Goal: Transaction & Acquisition: Purchase product/service

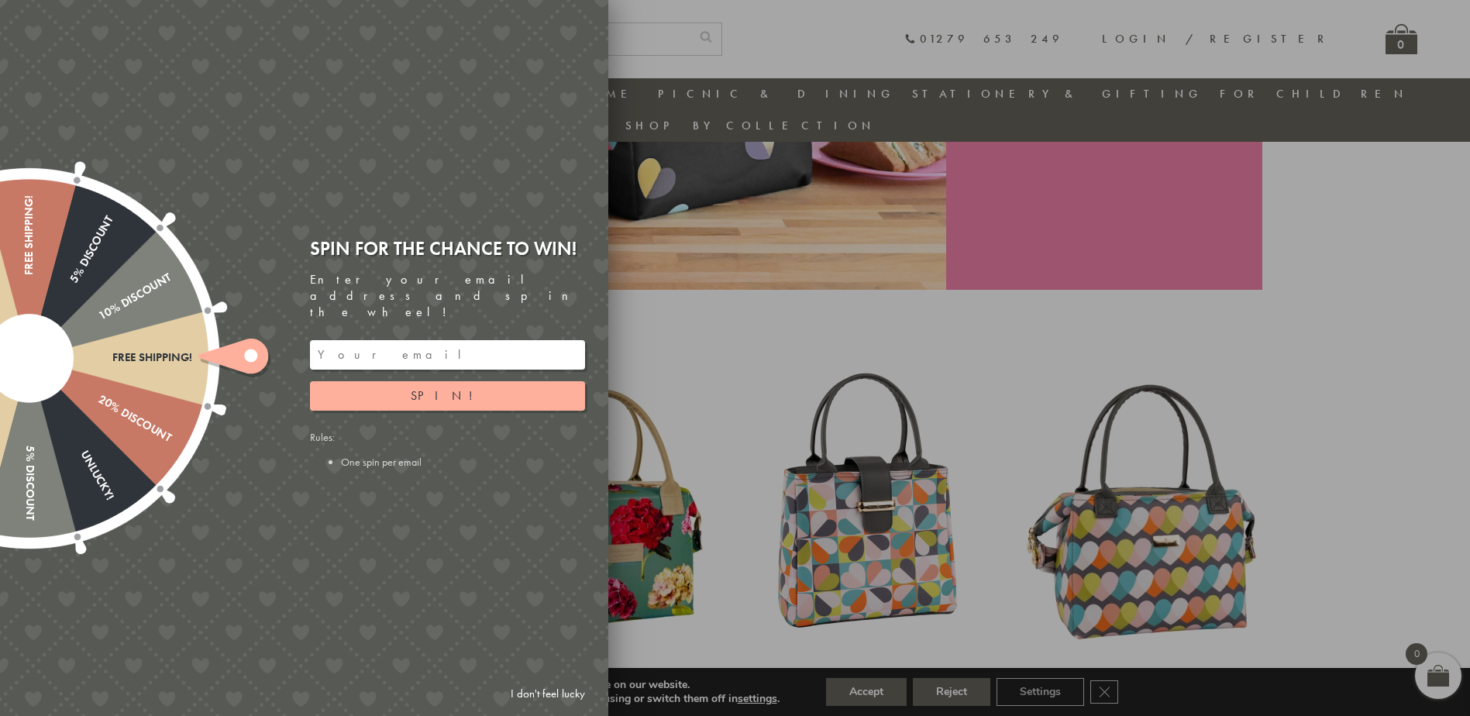
scroll to position [355, 0]
click at [534, 690] on link "I don't feel lucky" at bounding box center [548, 694] width 90 height 29
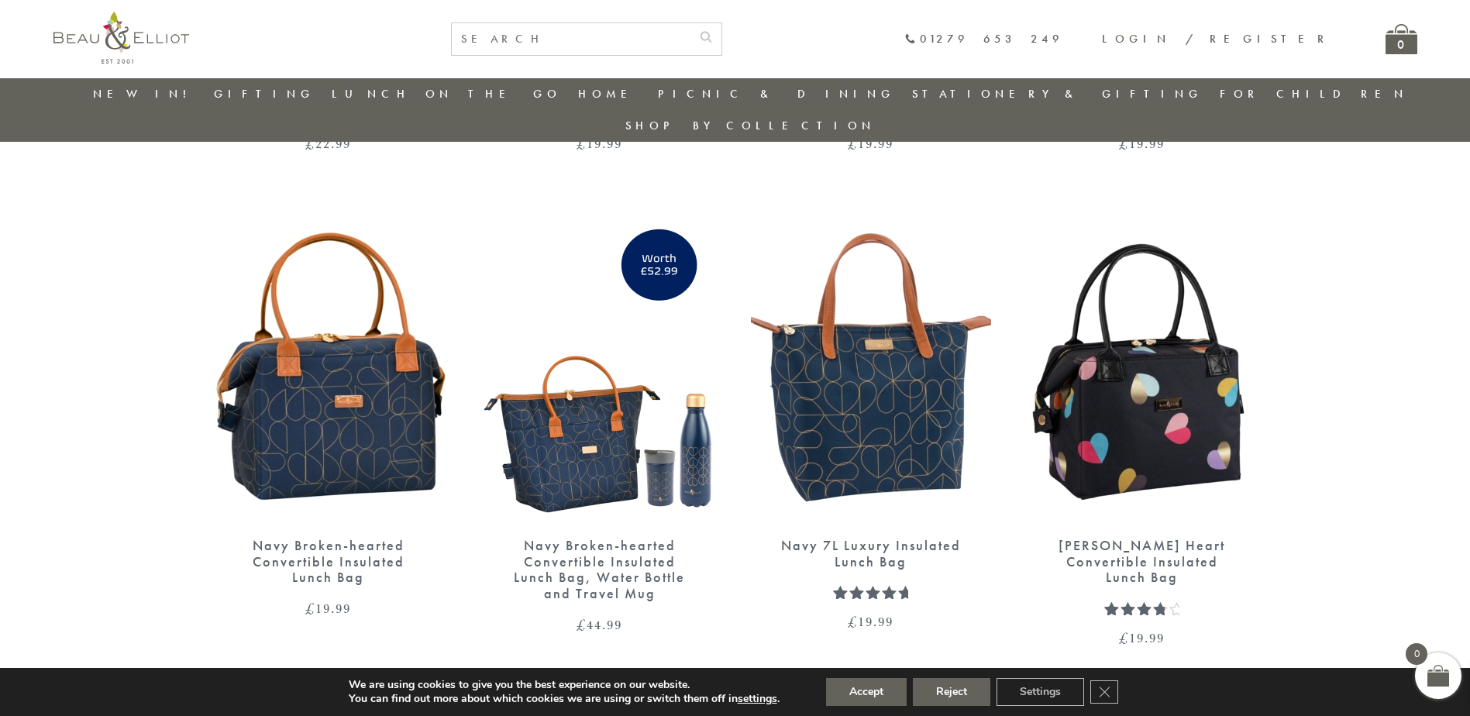
scroll to position [1905, 0]
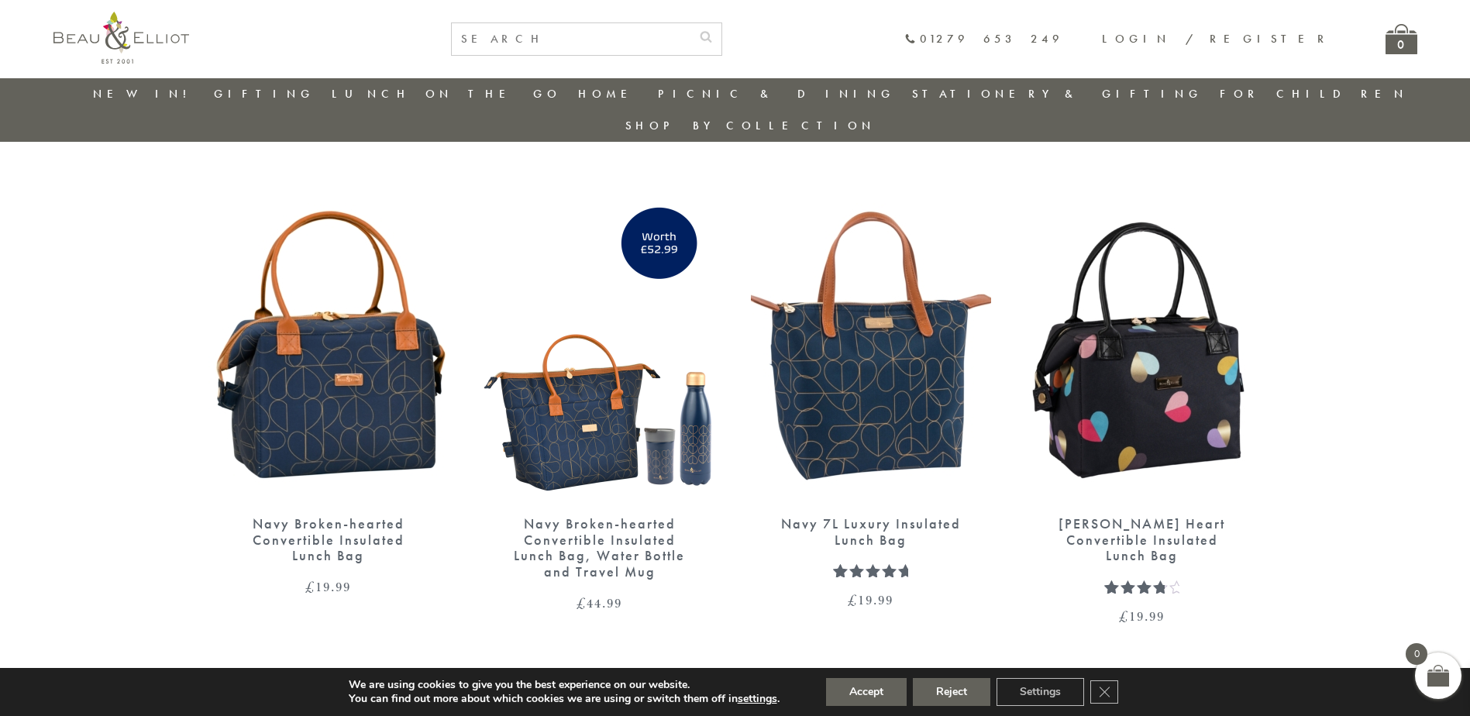
click at [849, 408] on img at bounding box center [871, 346] width 240 height 310
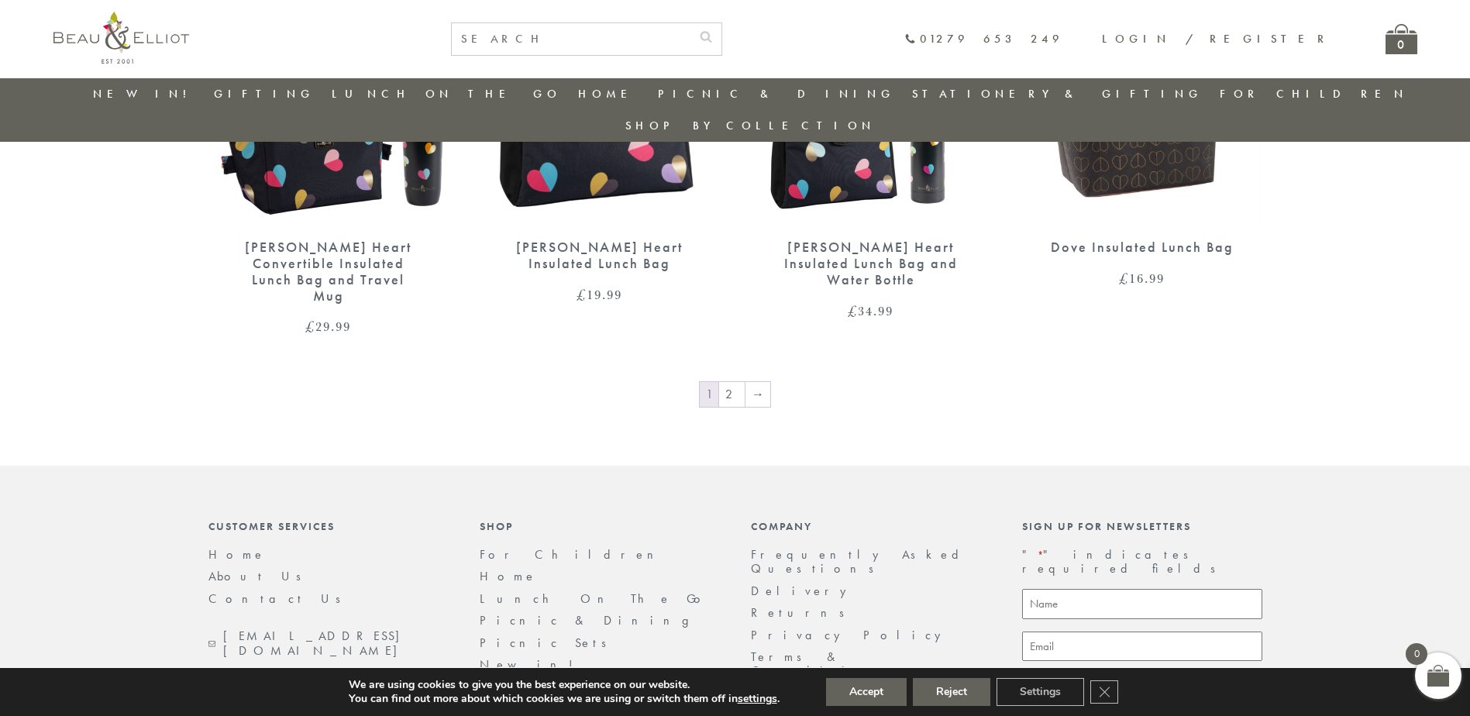
scroll to position [2680, 0]
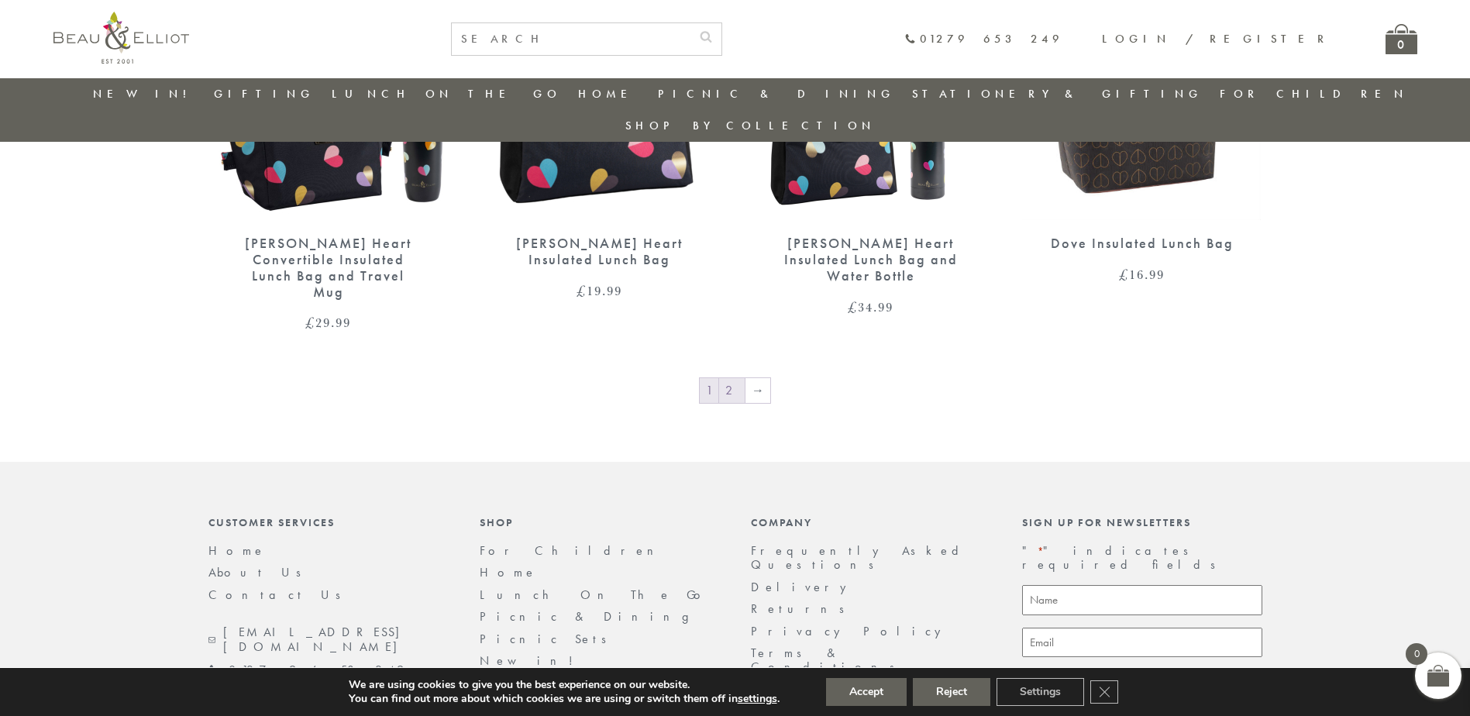
click at [737, 378] on link "2" at bounding box center [732, 390] width 26 height 25
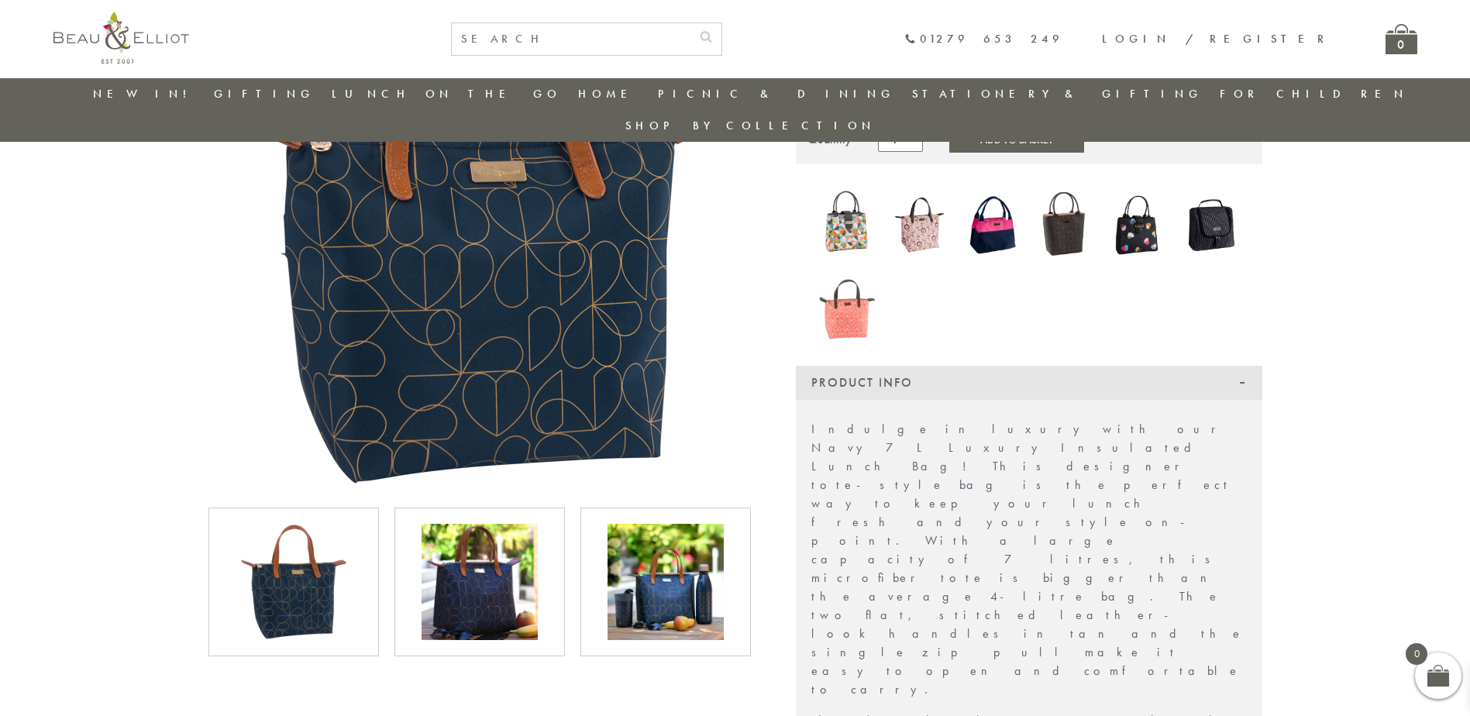
scroll to position [277, 0]
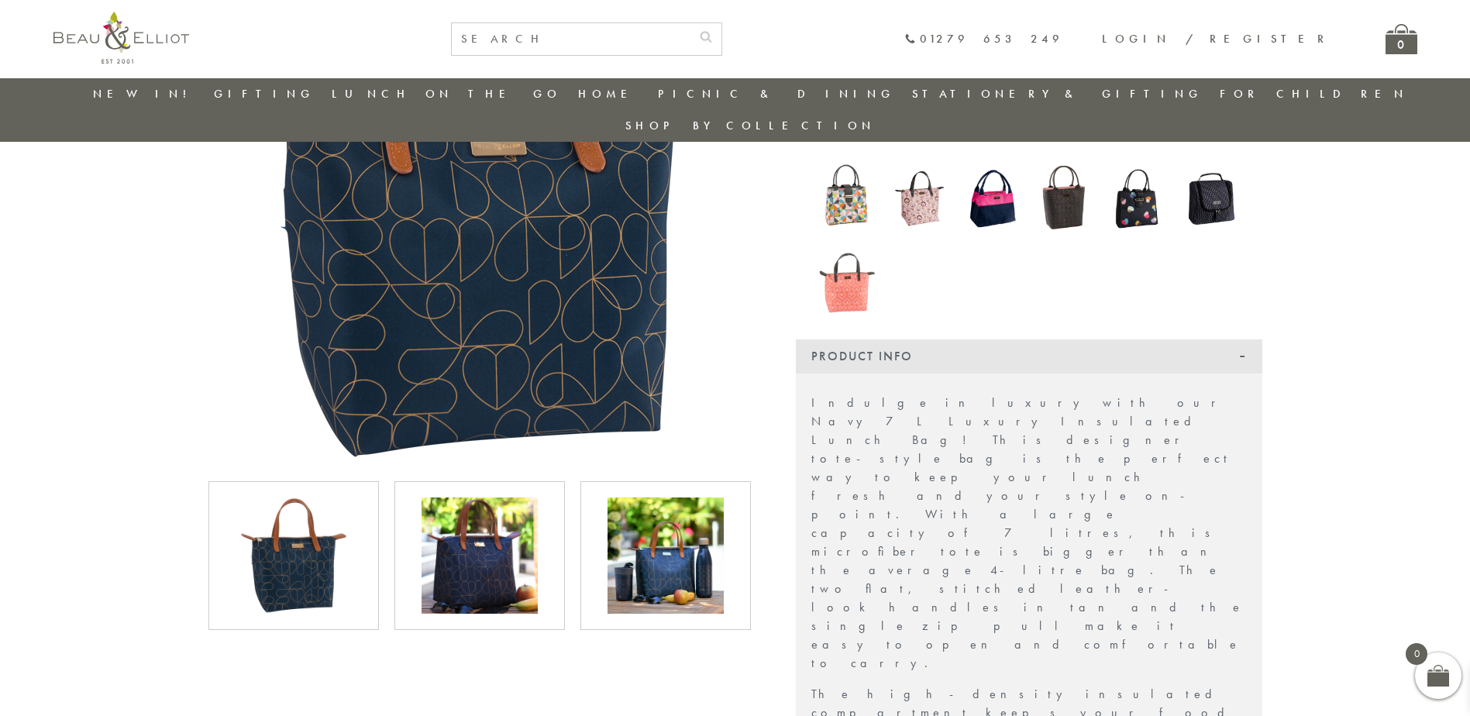
click at [459, 541] on img at bounding box center [480, 556] width 116 height 116
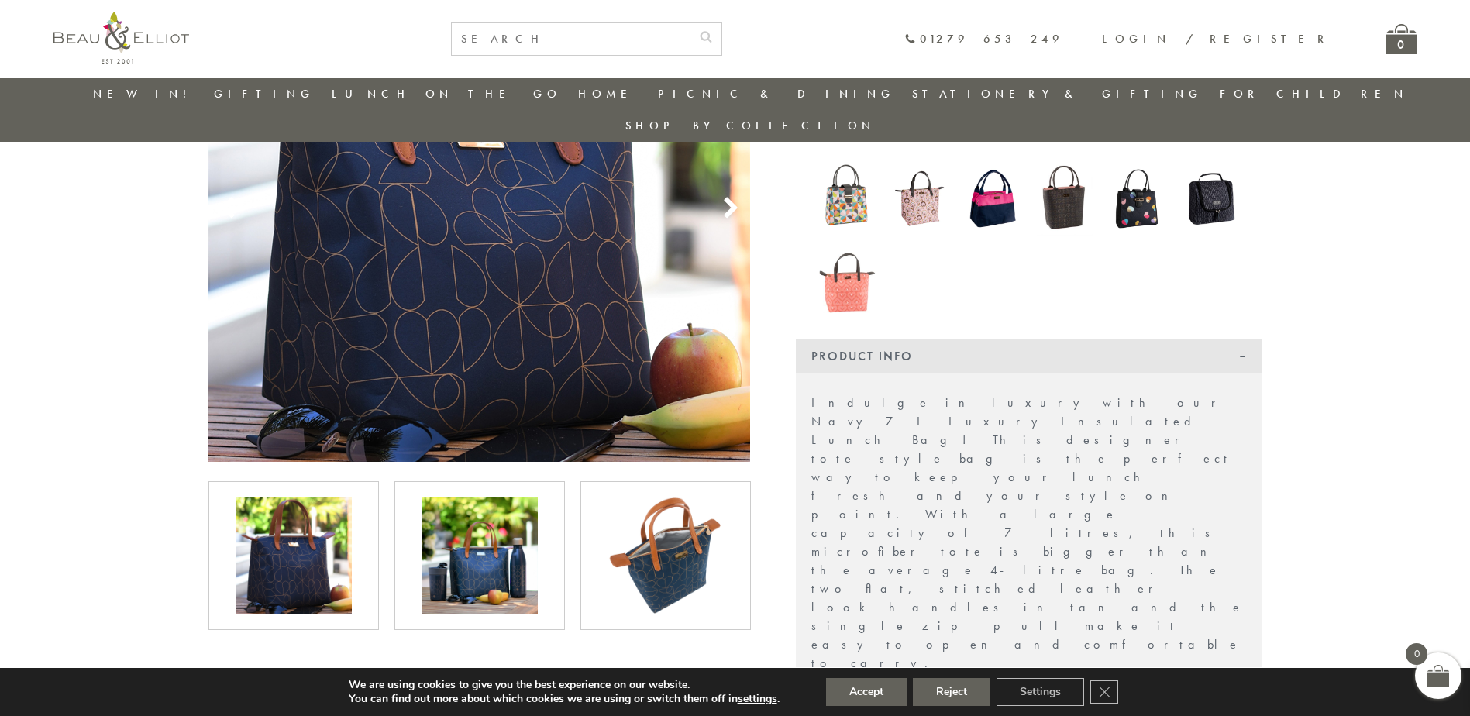
click at [486, 542] on img at bounding box center [480, 556] width 116 height 116
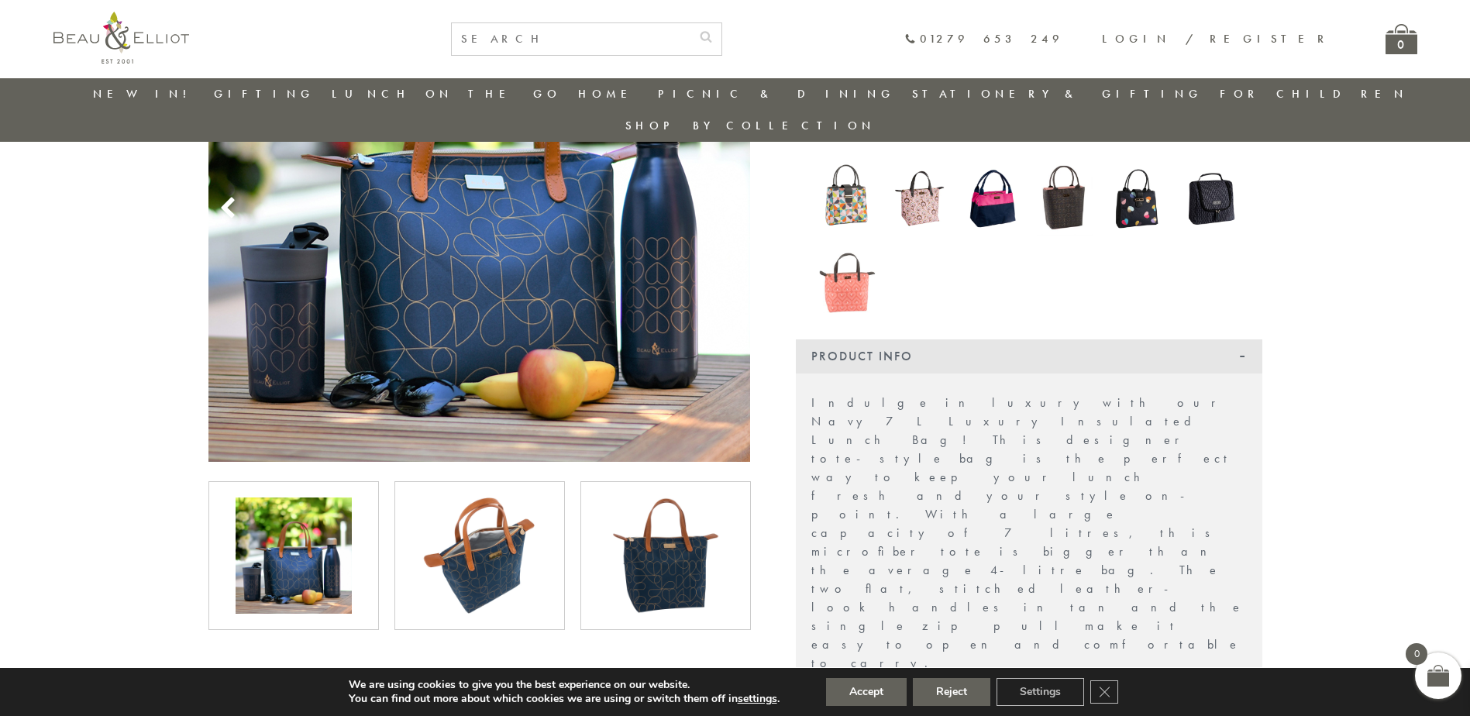
click at [491, 536] on img at bounding box center [480, 556] width 116 height 116
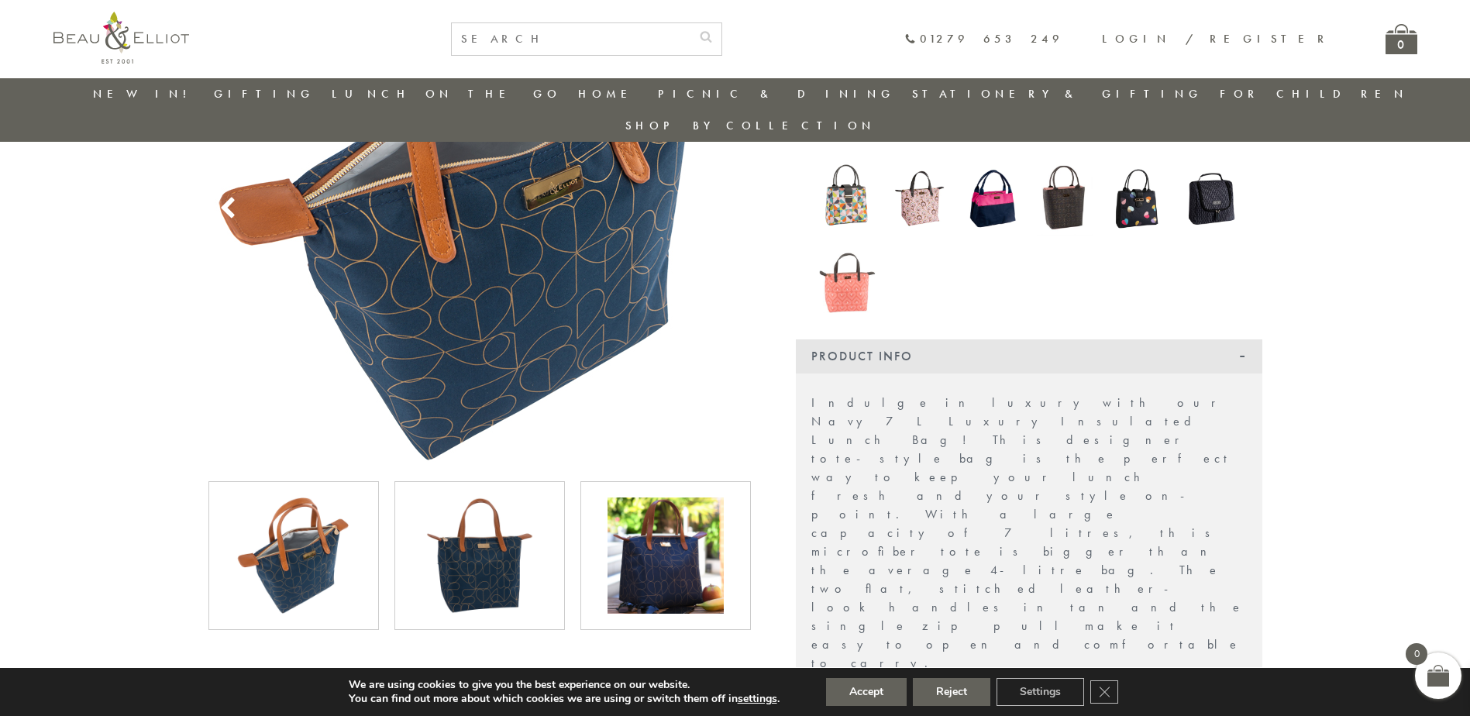
click at [491, 543] on img at bounding box center [480, 556] width 116 height 116
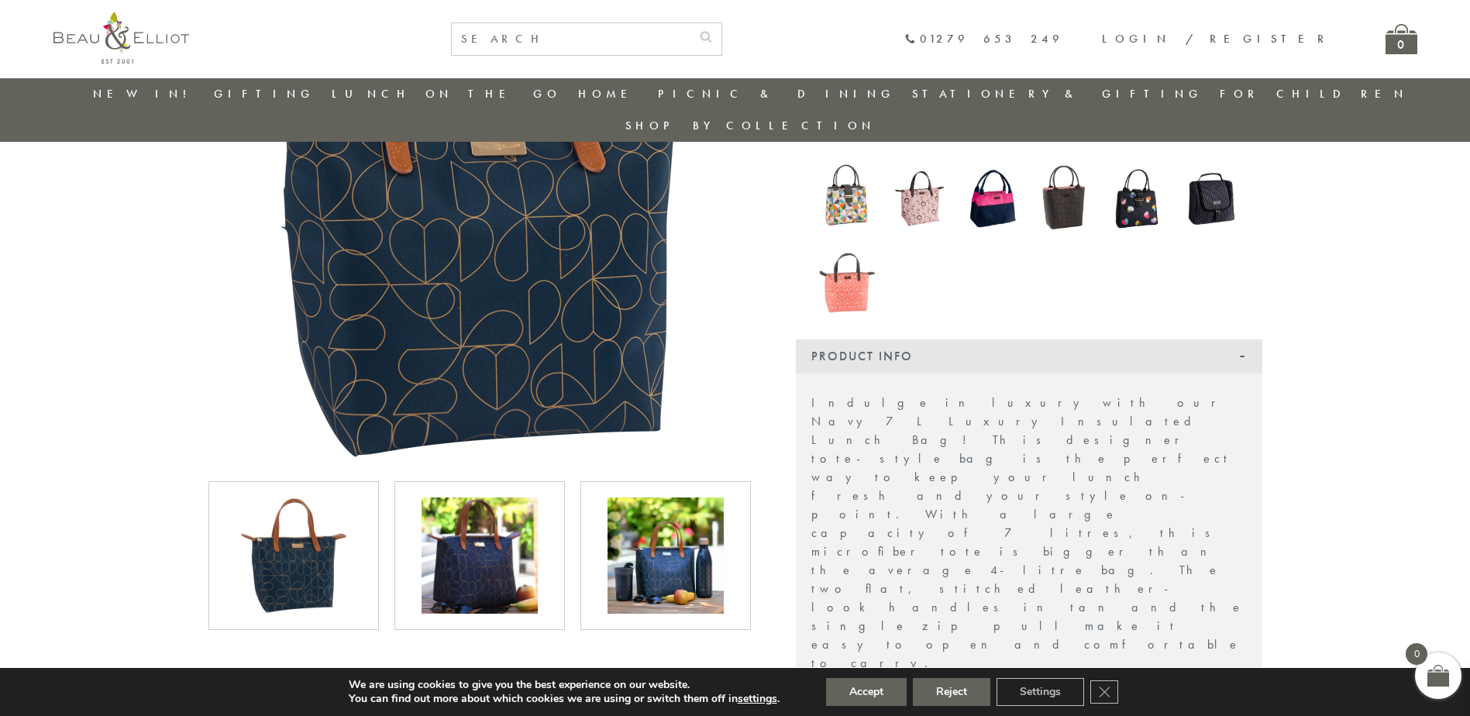
click at [505, 543] on img at bounding box center [480, 556] width 116 height 116
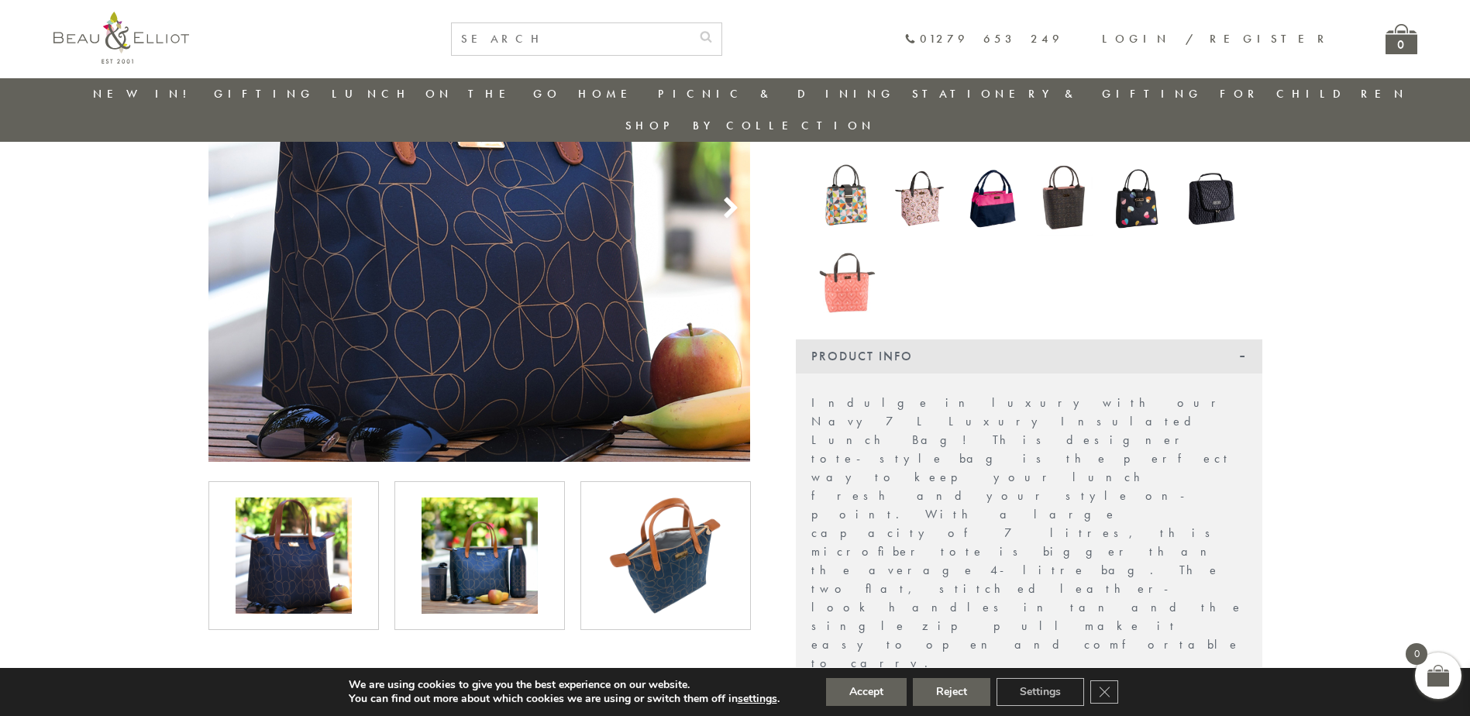
click at [650, 530] on img at bounding box center [666, 556] width 116 height 116
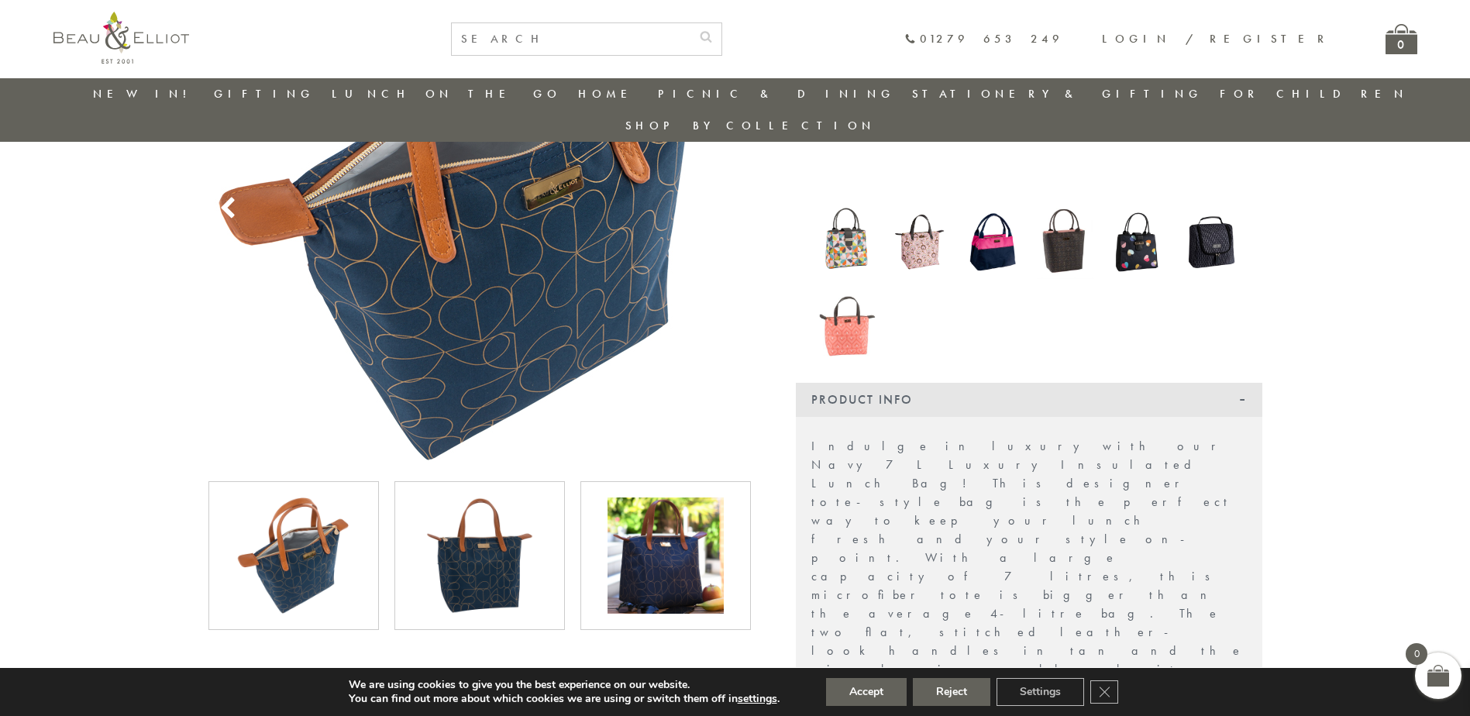
click at [638, 538] on img at bounding box center [666, 556] width 116 height 116
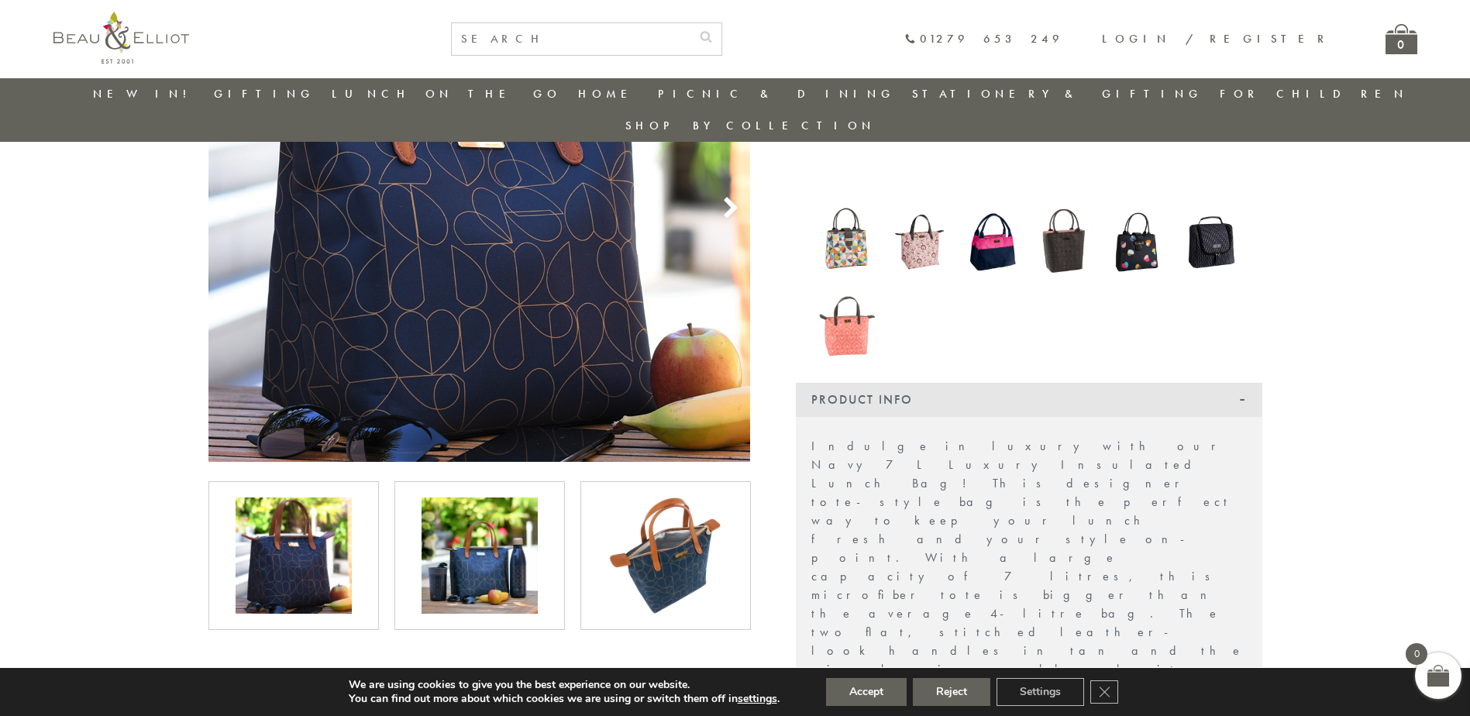
click at [638, 540] on img at bounding box center [666, 556] width 116 height 116
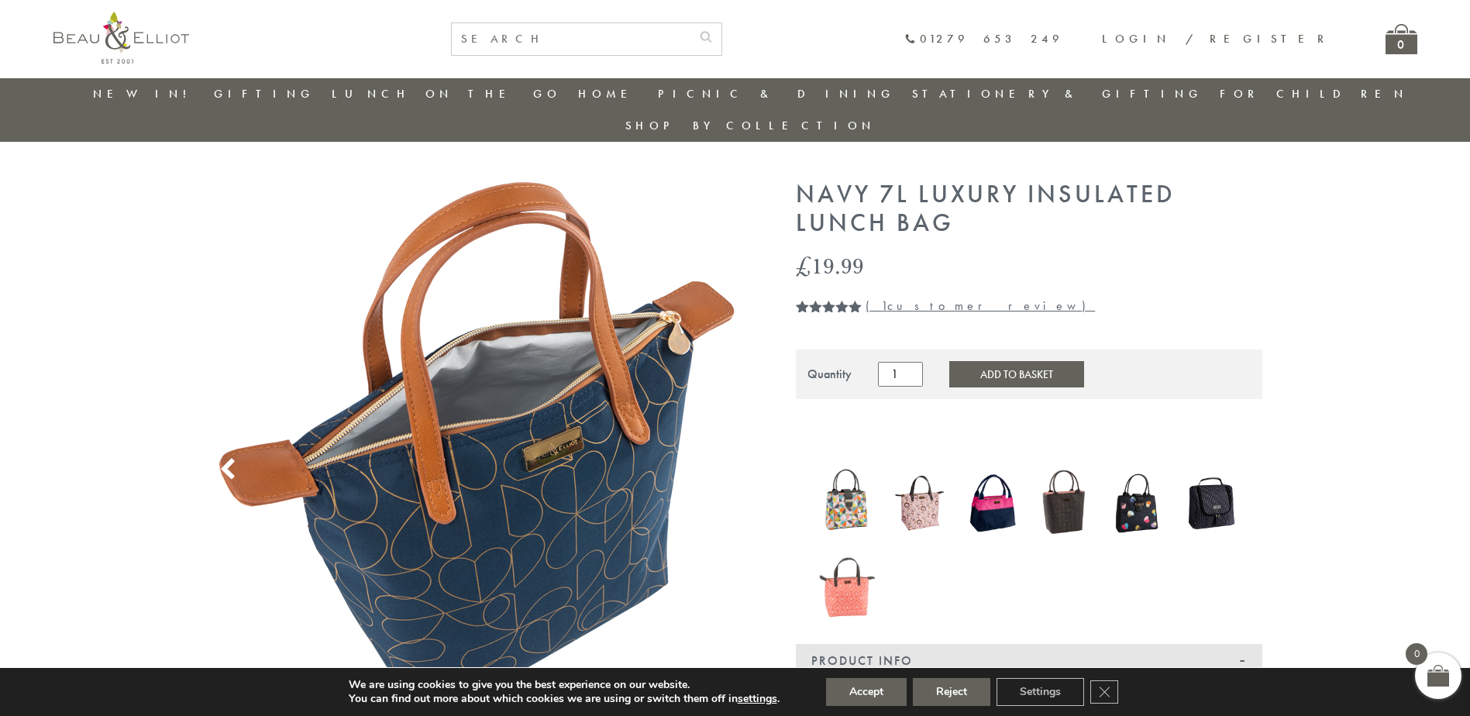
scroll to position [0, 0]
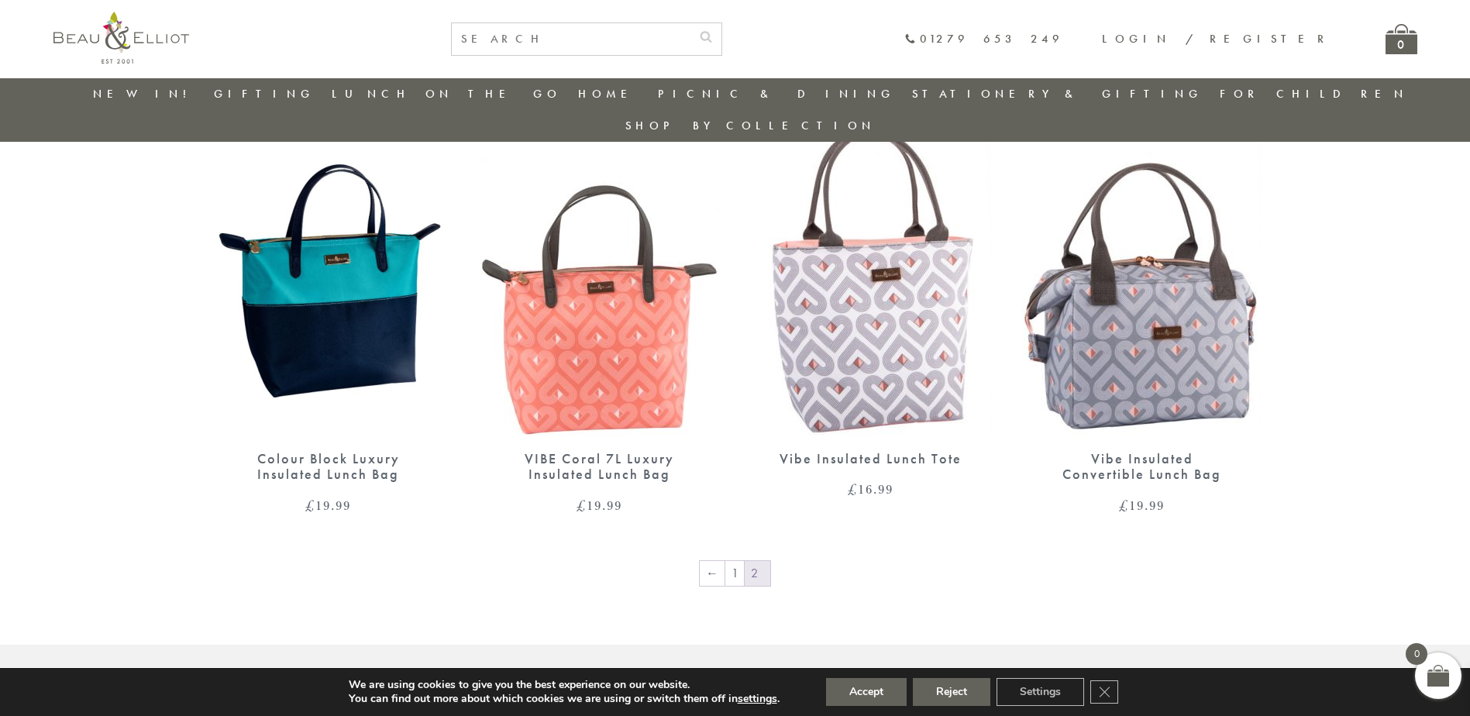
scroll to position [1053, 0]
